Goal: Task Accomplishment & Management: Use online tool/utility

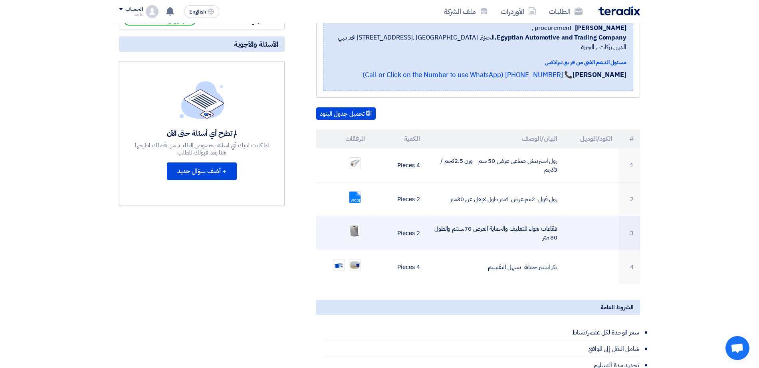
scroll to position [141, 0]
click at [483, 238] on td "فقاعات هواء للتغليف والحماية العرض 70سنتم والطول 80 متر" at bounding box center [496, 234] width 138 height 34
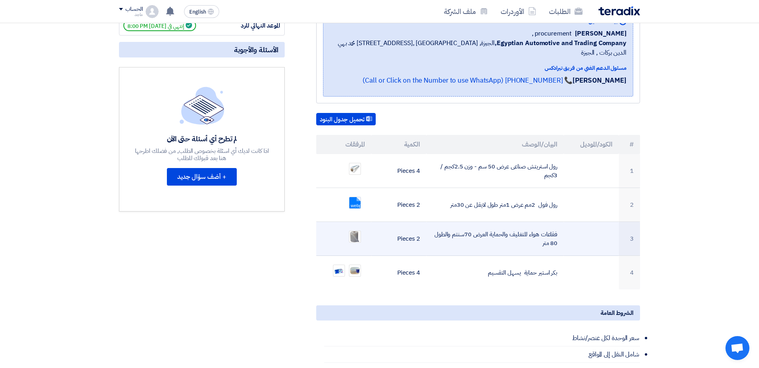
scroll to position [0, 0]
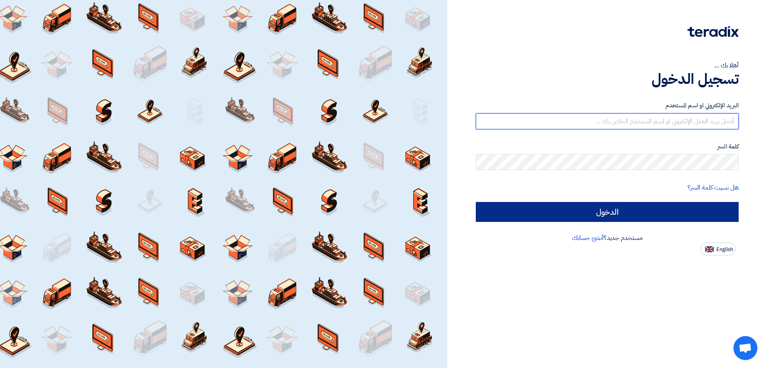
type input "[EMAIL_ADDRESS][DOMAIN_NAME]"
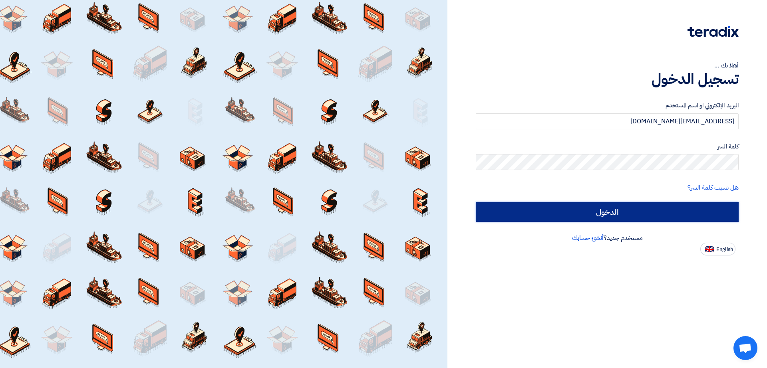
click at [522, 202] on input "الدخول" at bounding box center [607, 212] width 263 height 20
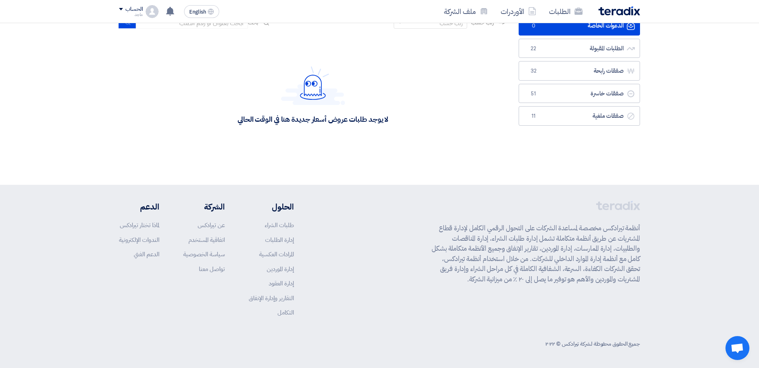
click at [515, 362] on footer "أنظمة تيرادكس مخصصة لمساعدة الشركات على التحول الرقمي الكامل لإدارة قطاع المشتر…" at bounding box center [379, 276] width 759 height 183
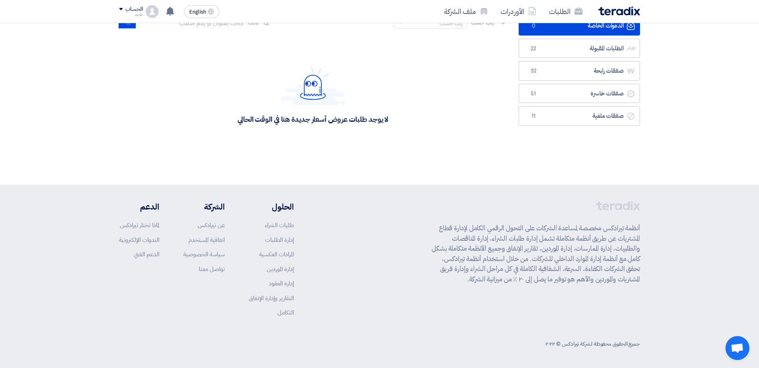
click at [515, 362] on footer "أنظمة تيرادكس مخصصة لمساعدة الشركات على التحول الرقمي الكامل لإدارة قطاع المشتر…" at bounding box center [379, 276] width 759 height 183
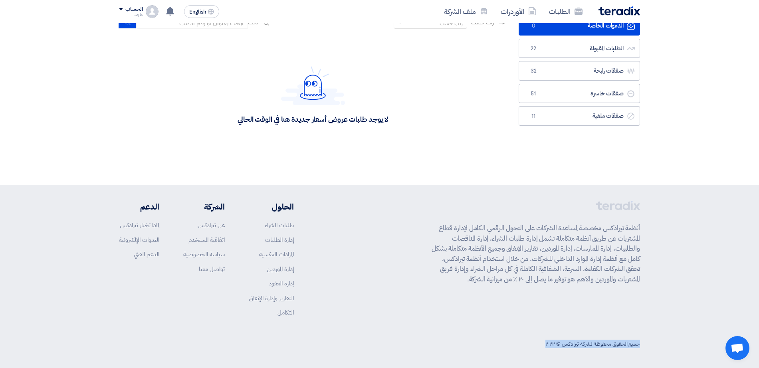
click at [515, 362] on footer "أنظمة تيرادكس مخصصة لمساعدة الشركات على التحول الرقمي الكامل لإدارة قطاع المشتر…" at bounding box center [379, 276] width 759 height 183
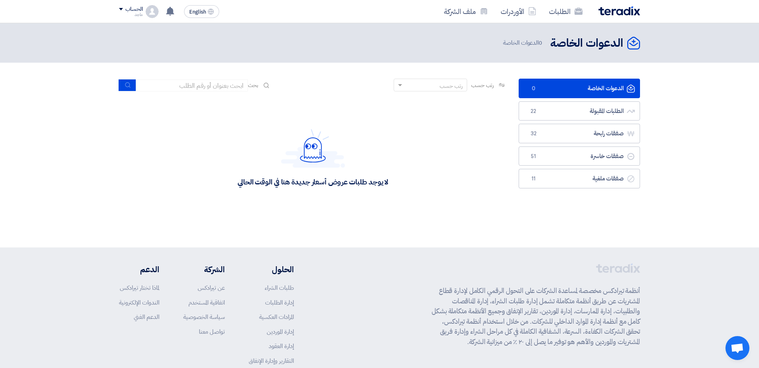
click at [509, 277] on div "أنظمة تيرادكس مخصصة لمساعدة الشركات على التحول الرقمي الكامل لإدارة قطاع المشتر…" at bounding box center [536, 328] width 209 height 129
click at [570, 106] on link "الطلبات المقبولة الطلبات المقبولة 22" at bounding box center [579, 111] width 121 height 20
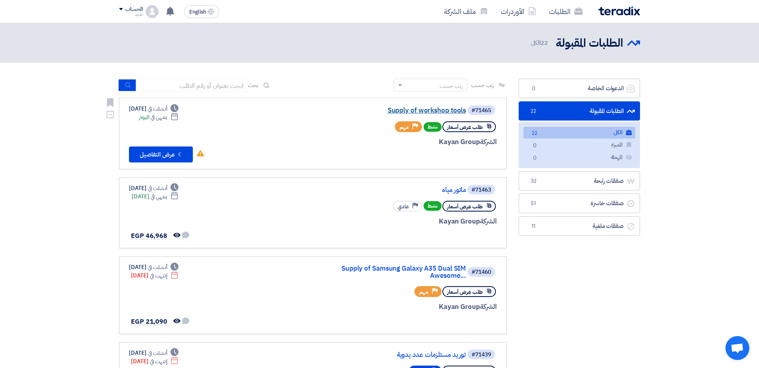
click at [423, 113] on link "Supply of workshop tools" at bounding box center [386, 110] width 160 height 7
